Goal: Task Accomplishment & Management: Manage account settings

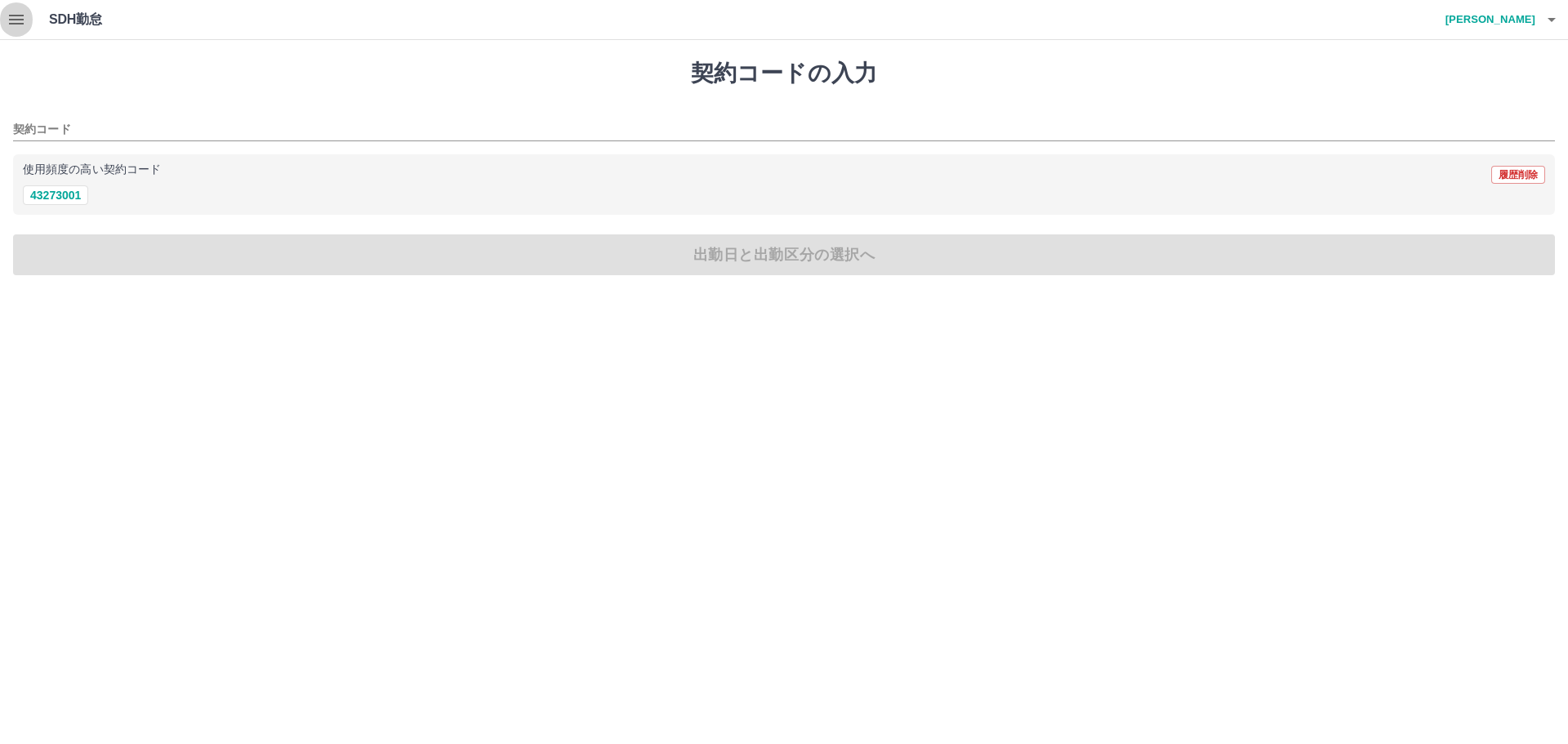
click at [19, 16] on icon "button" at bounding box center [16, 19] width 15 height 10
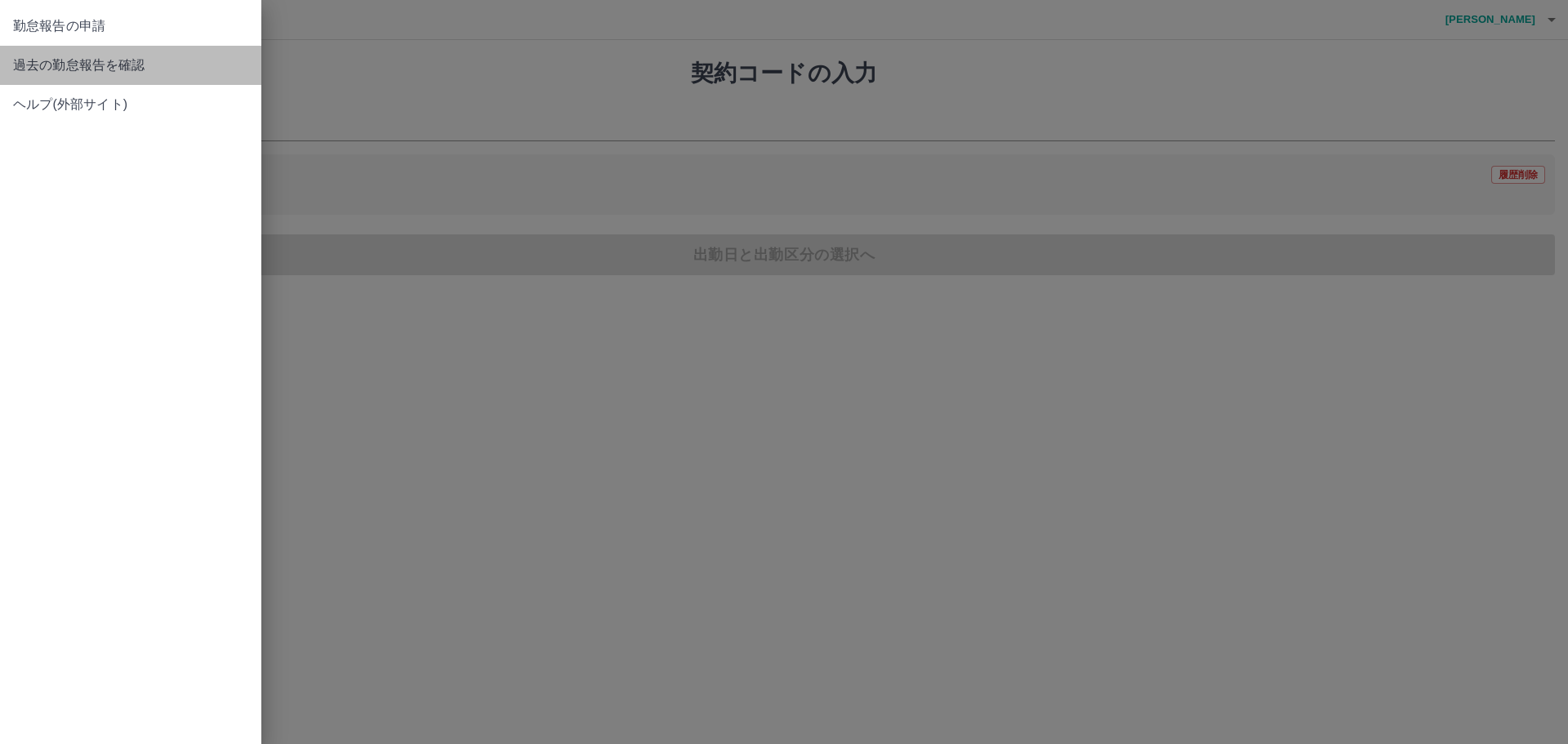
click at [66, 62] on span "過去の勤怠報告を確認" at bounding box center [131, 65] width 235 height 19
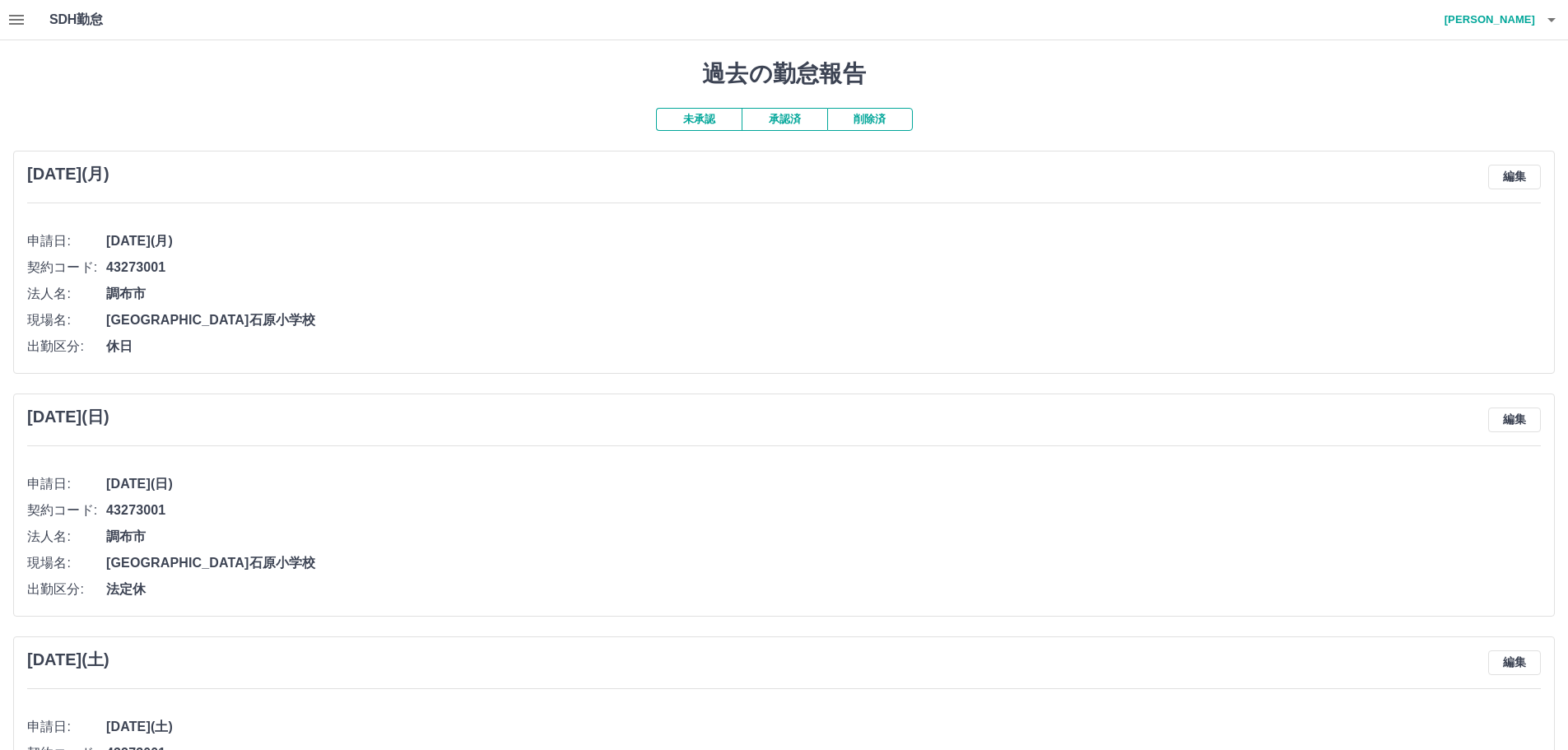
click at [864, 122] on button "削除済" at bounding box center [871, 120] width 86 height 23
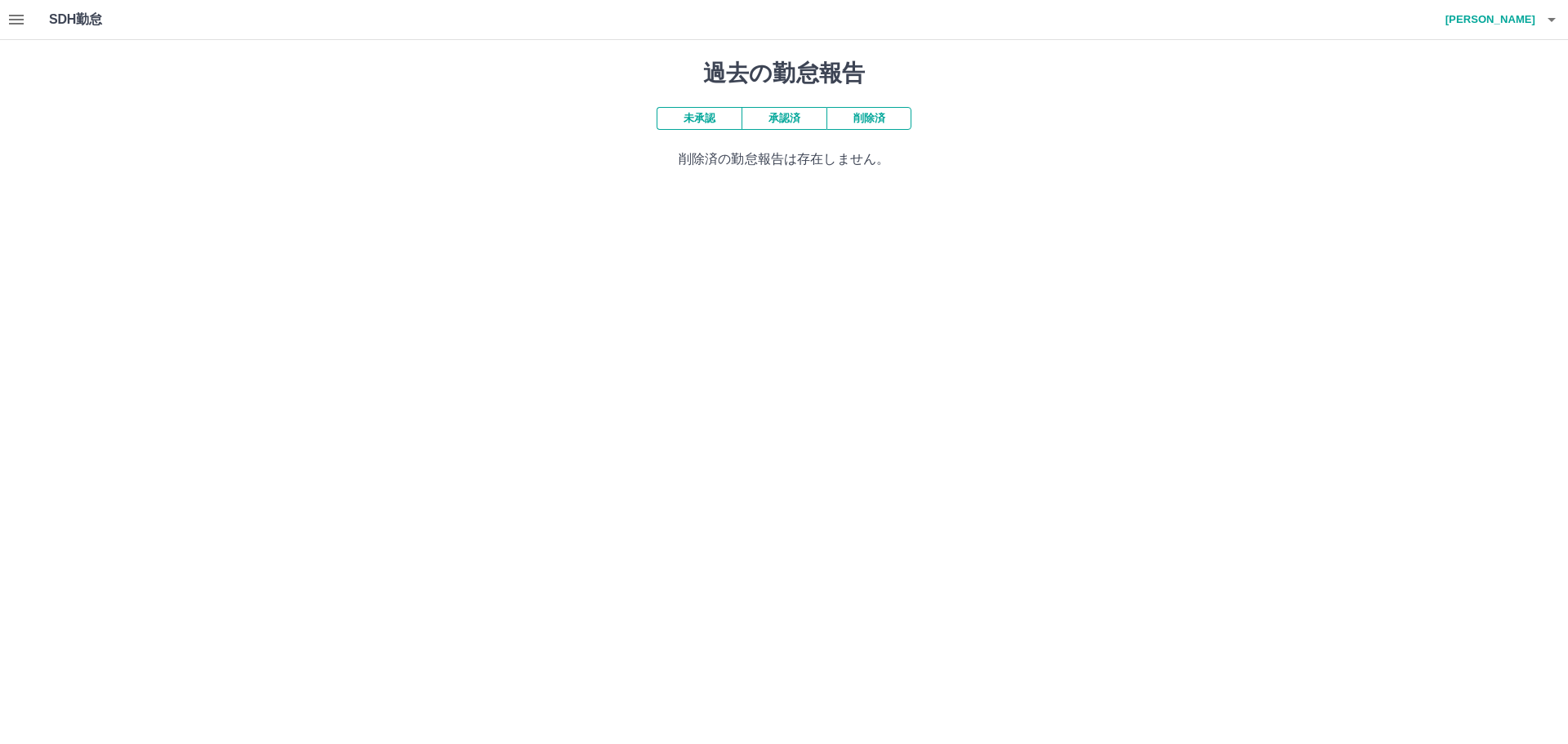
click at [776, 120] on button "承認済" at bounding box center [784, 119] width 85 height 23
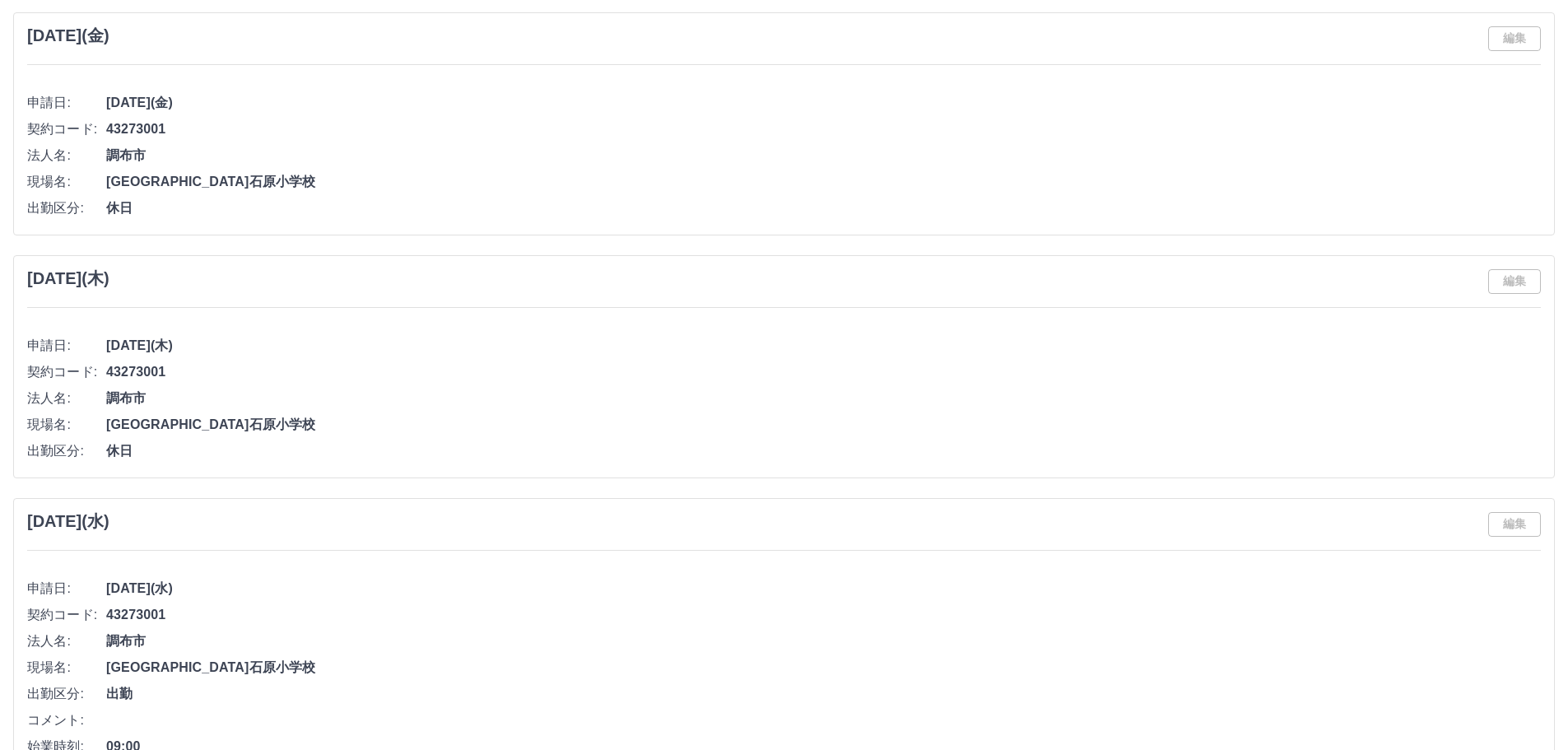
scroll to position [3045, 0]
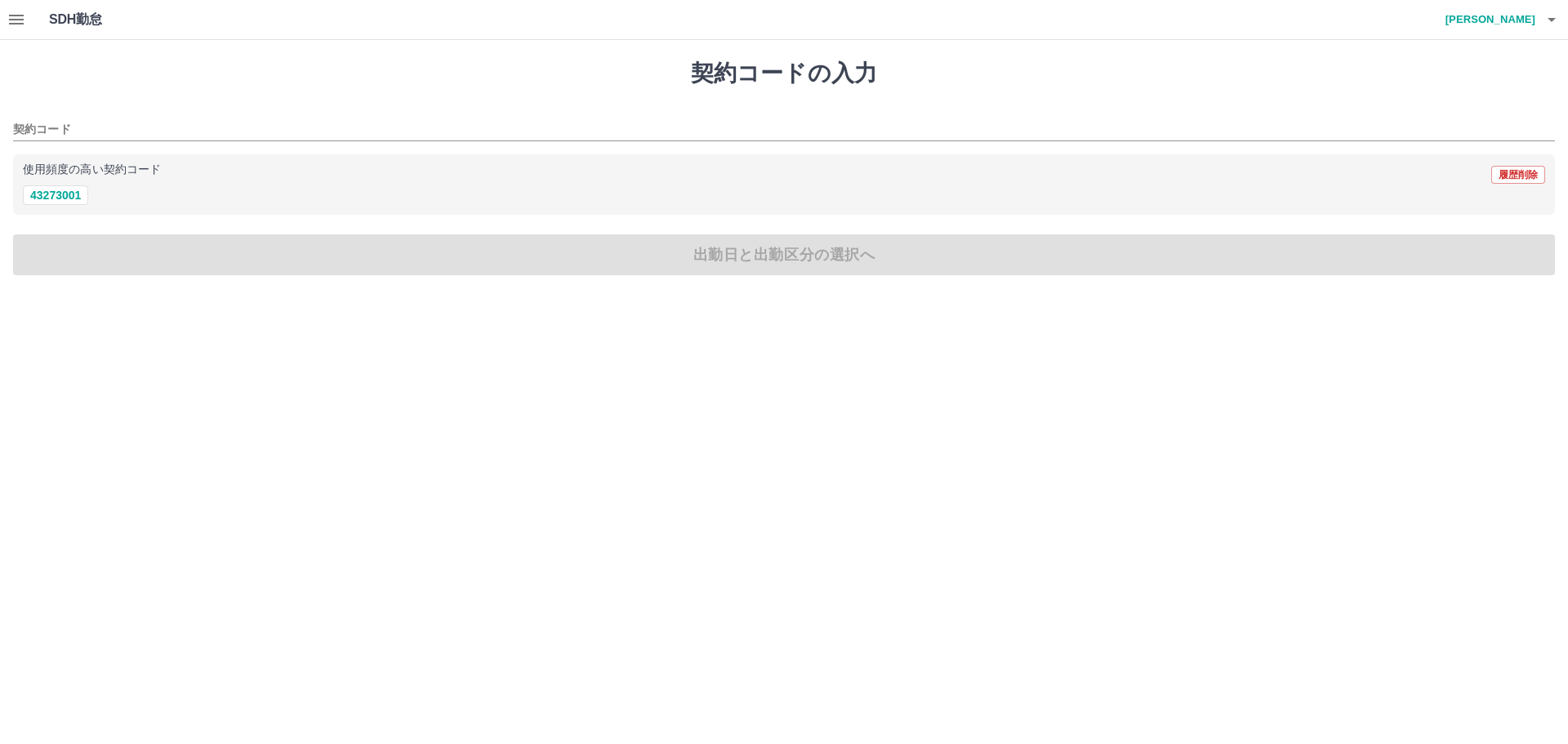
click at [1514, 23] on h4 "[PERSON_NAME]" at bounding box center [1487, 19] width 98 height 39
click at [1446, 119] on li "ログアウト" at bounding box center [1482, 119] width 144 height 29
